Goal: Transaction & Acquisition: Purchase product/service

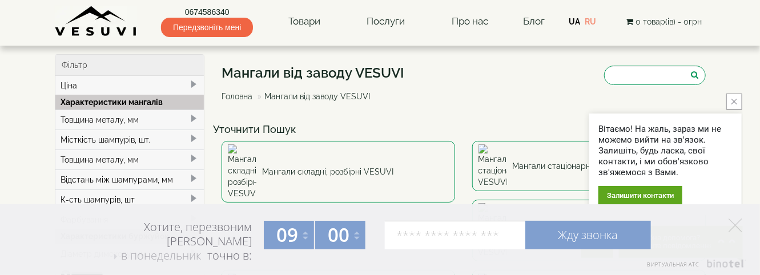
click at [182, 11] on link "0674586340" at bounding box center [207, 11] width 92 height 11
click at [55, 6] on img at bounding box center [96, 21] width 83 height 31
